Goal: Task Accomplishment & Management: Complete application form

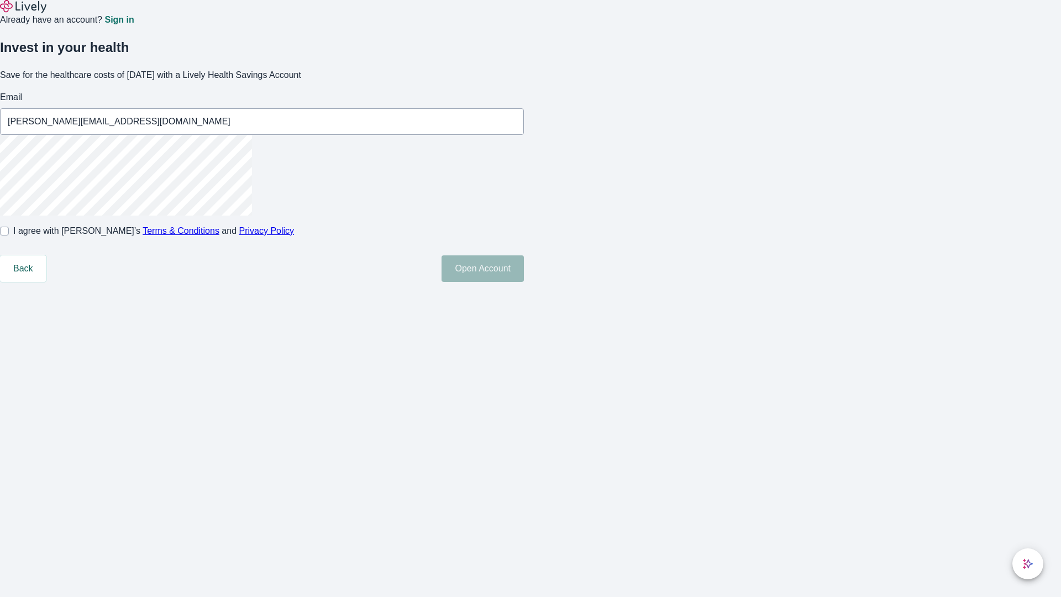
click at [9, 235] on input "I agree with Lively’s Terms & Conditions and Privacy Policy" at bounding box center [4, 231] width 9 height 9
checkbox input "true"
click at [524, 282] on button "Open Account" at bounding box center [482, 268] width 82 height 27
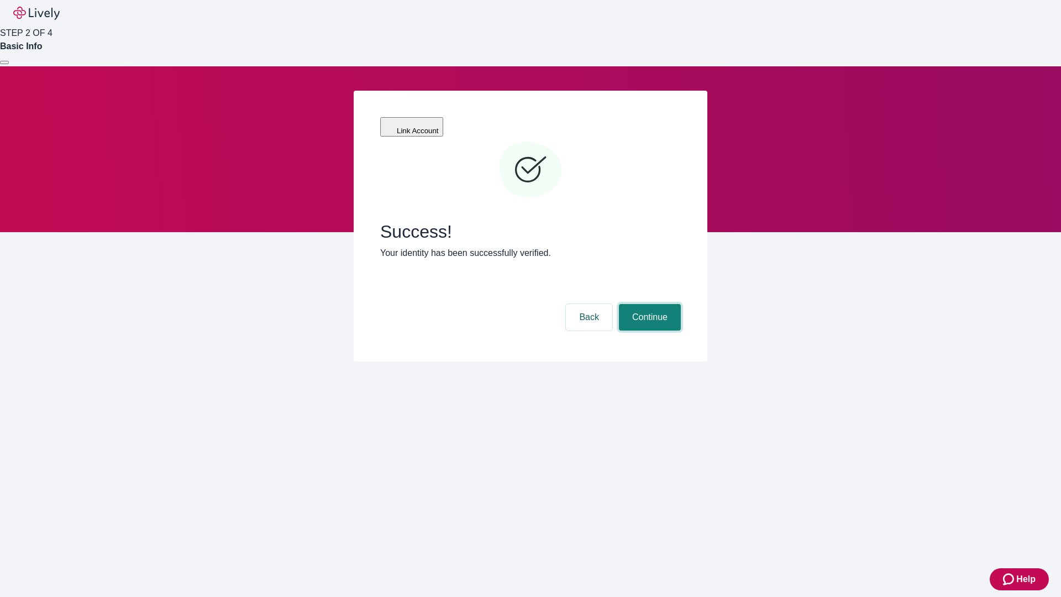
click at [648, 304] on button "Continue" at bounding box center [650, 317] width 62 height 27
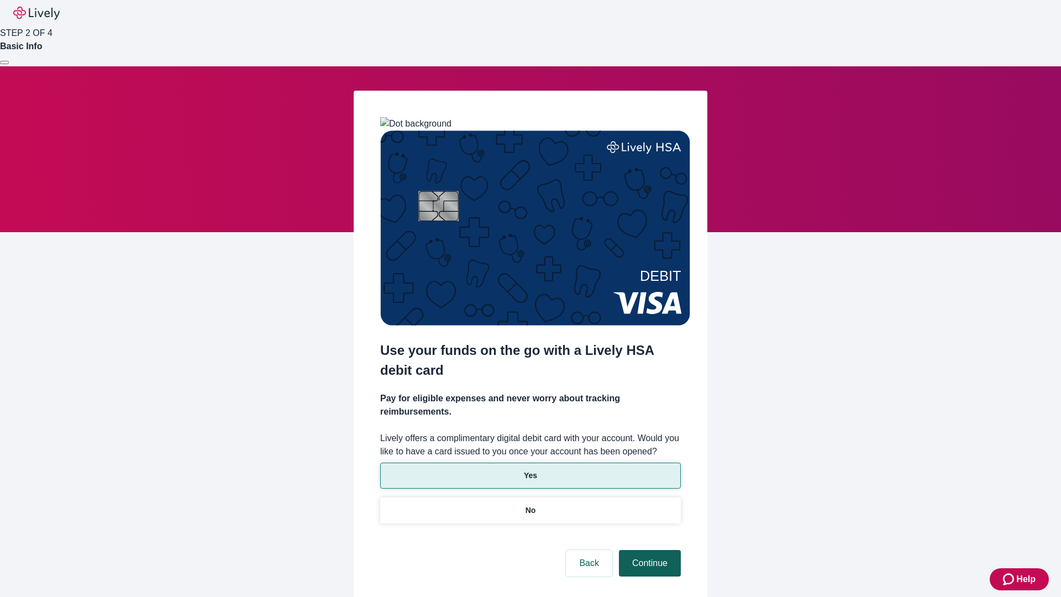
click at [530, 470] on p "Yes" at bounding box center [530, 476] width 13 height 12
click at [648, 550] on button "Continue" at bounding box center [650, 563] width 62 height 27
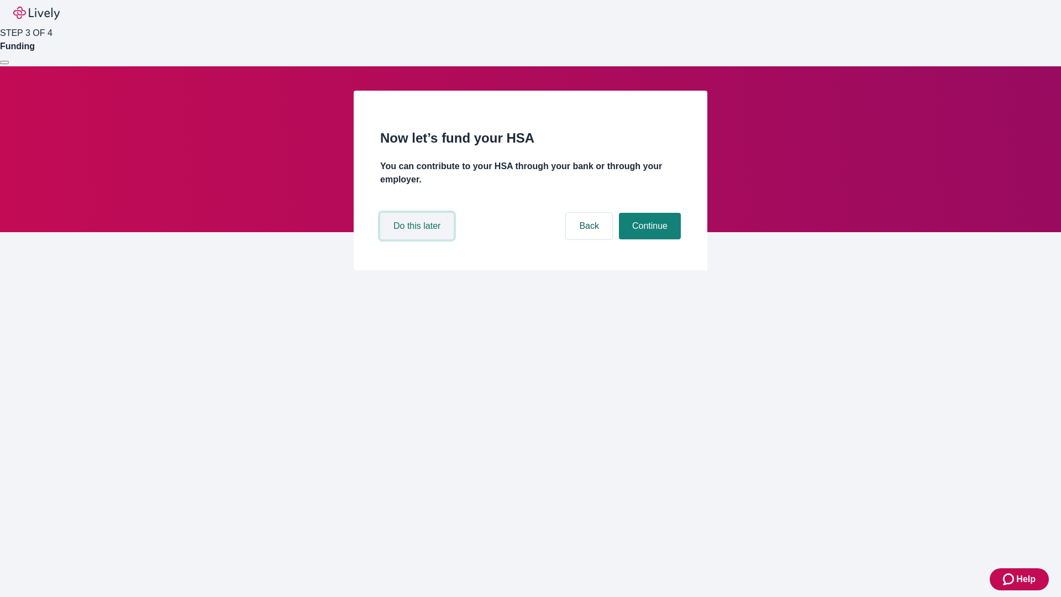
click at [418, 239] on button "Do this later" at bounding box center [416, 226] width 73 height 27
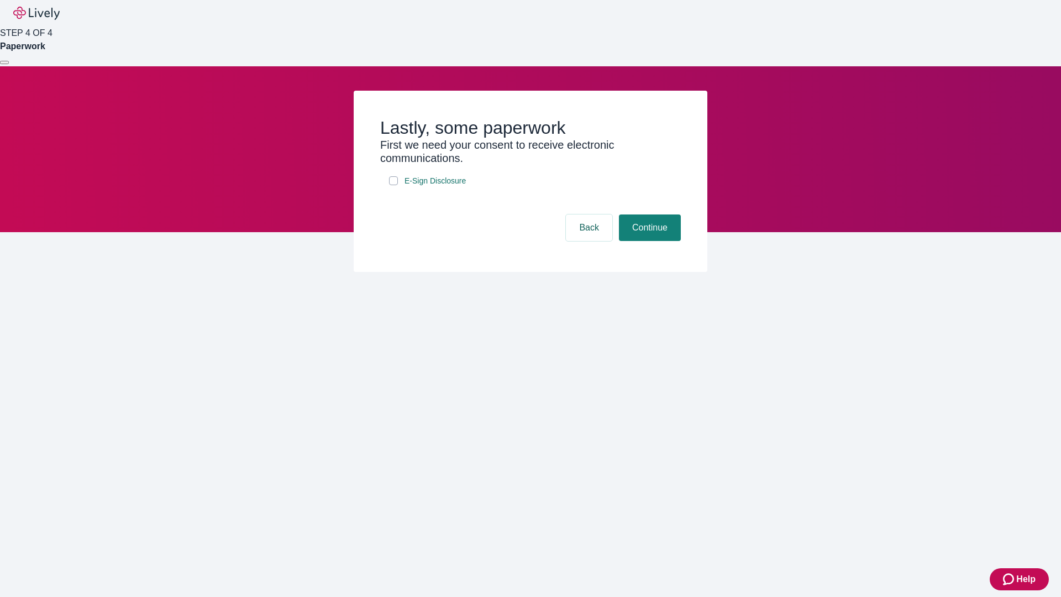
click at [393, 185] on input "E-Sign Disclosure" at bounding box center [393, 180] width 9 height 9
checkbox input "true"
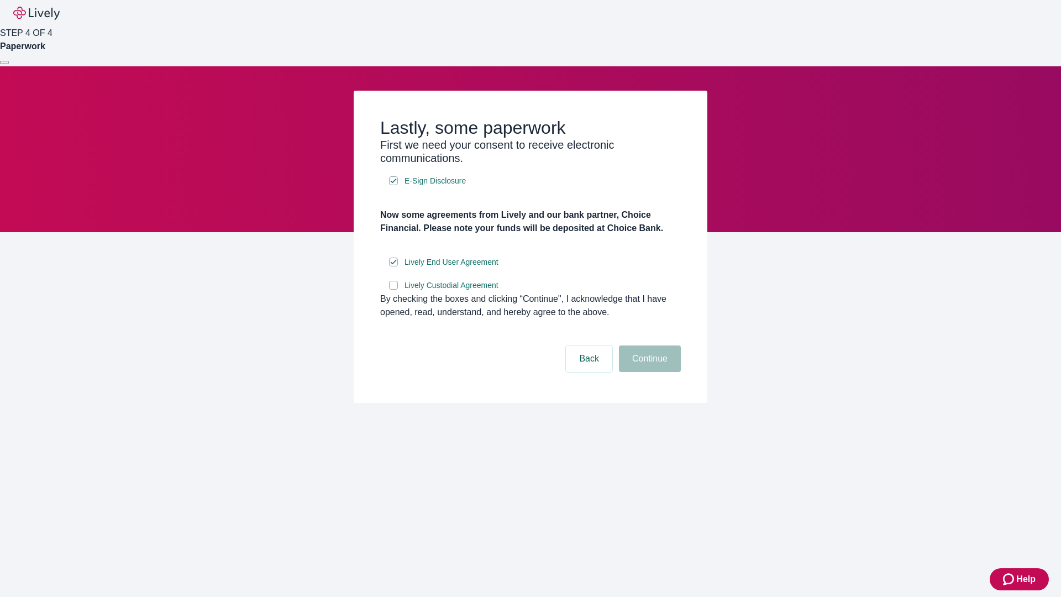
click at [393, 290] on input "Lively Custodial Agreement" at bounding box center [393, 285] width 9 height 9
checkbox input "true"
click at [648, 372] on button "Continue" at bounding box center [650, 358] width 62 height 27
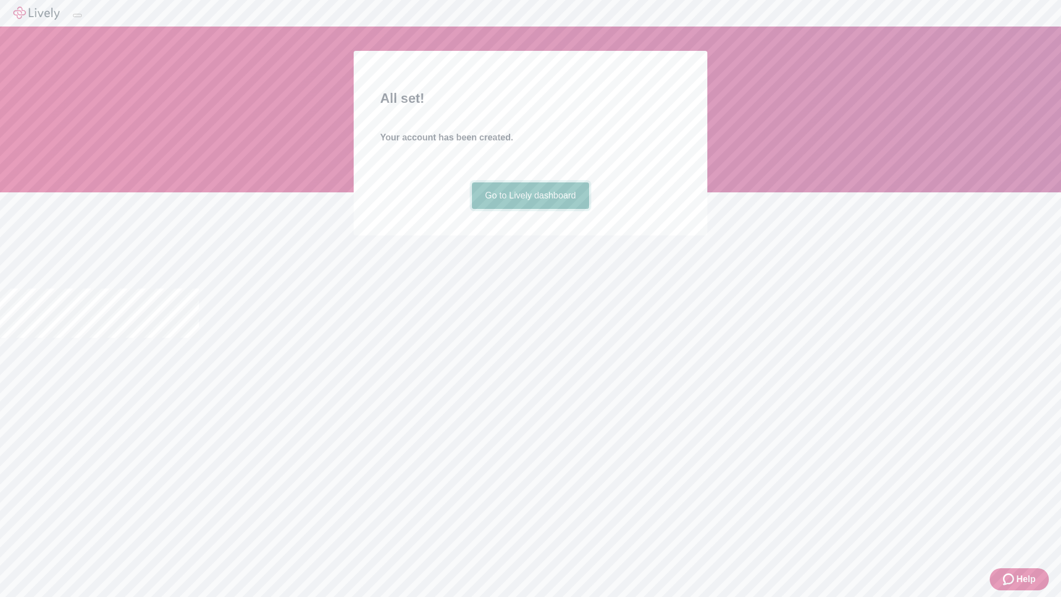
click at [530, 209] on link "Go to Lively dashboard" at bounding box center [531, 195] width 118 height 27
